Goal: Navigation & Orientation: Find specific page/section

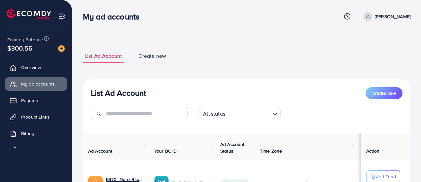
scroll to position [66, 0]
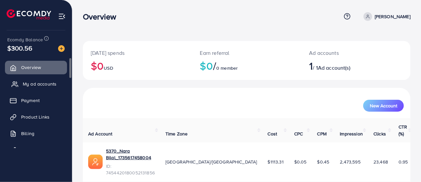
click at [43, 85] on span "My ad accounts" at bounding box center [40, 84] width 34 height 7
